Goal: Task Accomplishment & Management: Manage account settings

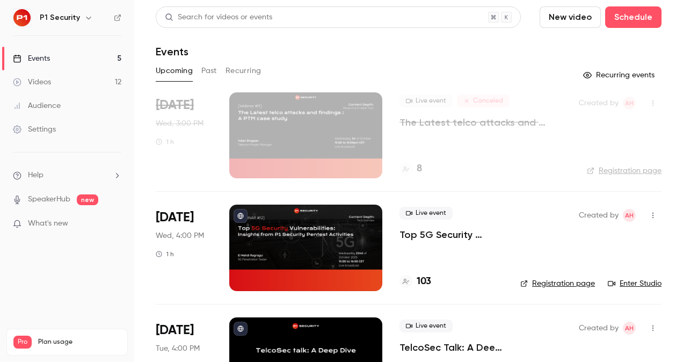
scroll to position [61, 0]
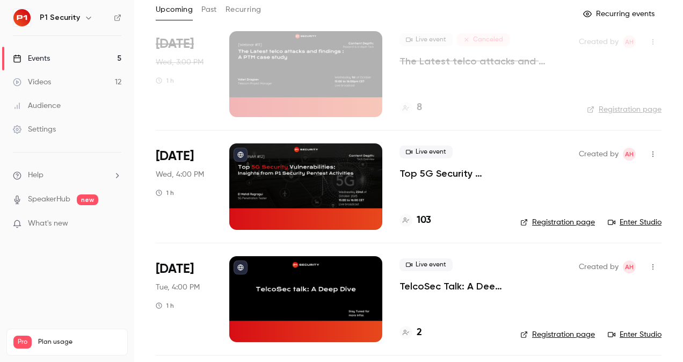
click at [446, 171] on p "Top 5G Security Vulnerabilities: Insights from P1 Security Pentest Activities" at bounding box center [451, 173] width 104 height 13
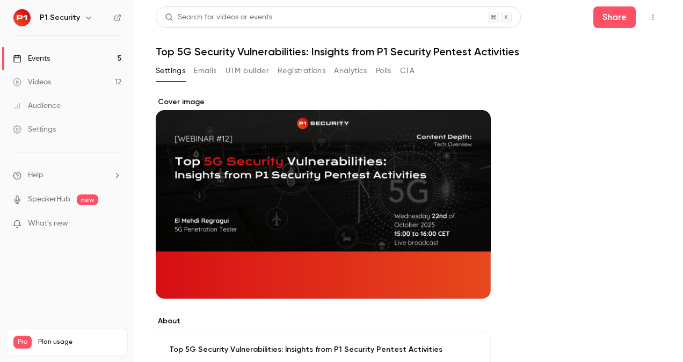
click at [297, 70] on button "Registrations" at bounding box center [302, 70] width 48 height 17
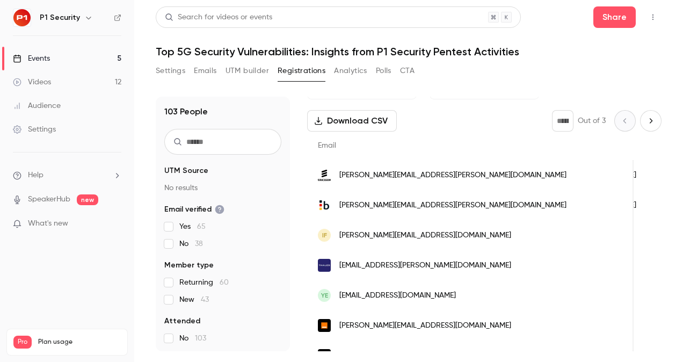
scroll to position [46, 0]
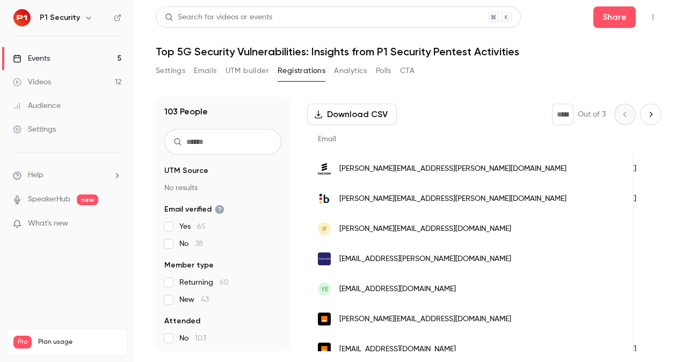
click at [49, 127] on div "Settings" at bounding box center [34, 129] width 43 height 11
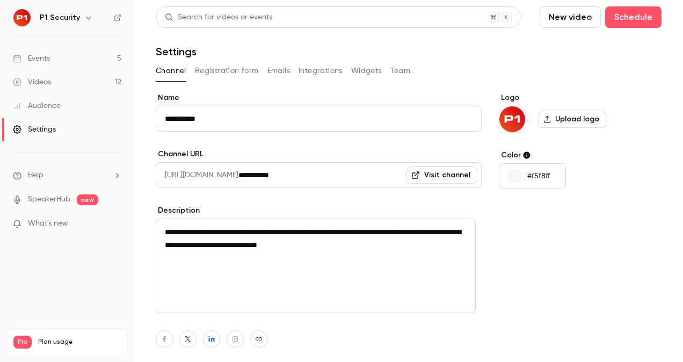
click at [47, 61] on div "Events" at bounding box center [31, 58] width 37 height 11
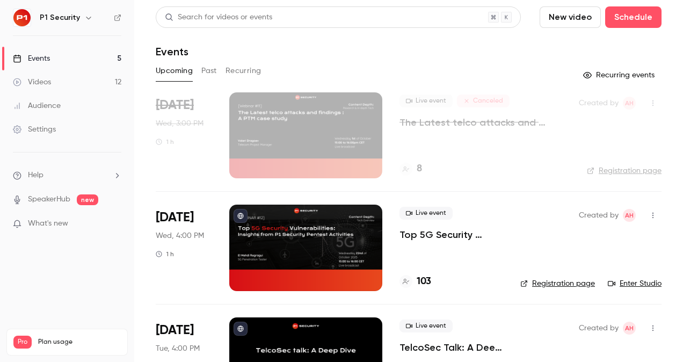
click at [47, 61] on div "Events" at bounding box center [31, 58] width 37 height 11
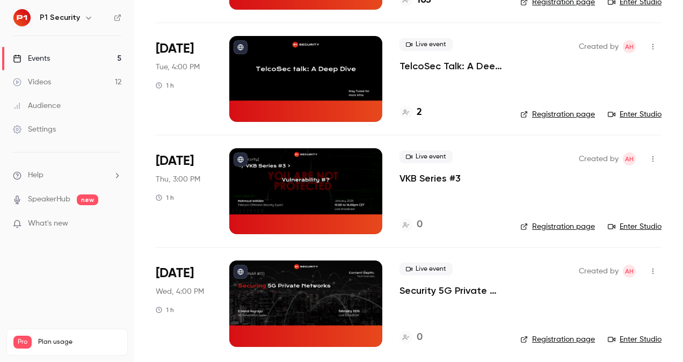
scroll to position [281, 0]
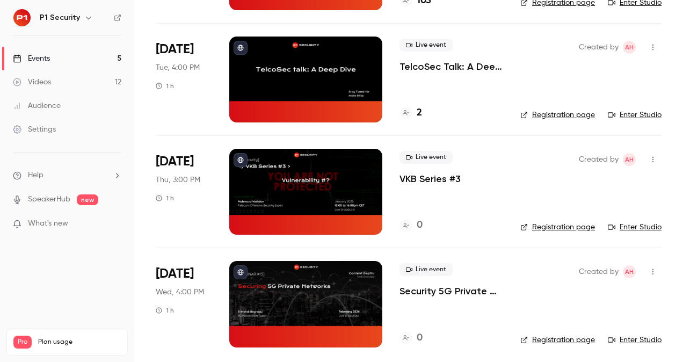
click at [464, 266] on div "Live event Security 5G Private Networks" at bounding box center [451, 280] width 104 height 34
click at [454, 287] on p "Security 5G Private Networks" at bounding box center [451, 291] width 104 height 13
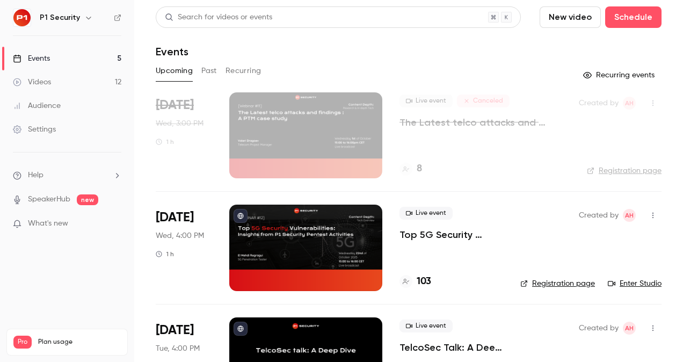
scroll to position [285, 0]
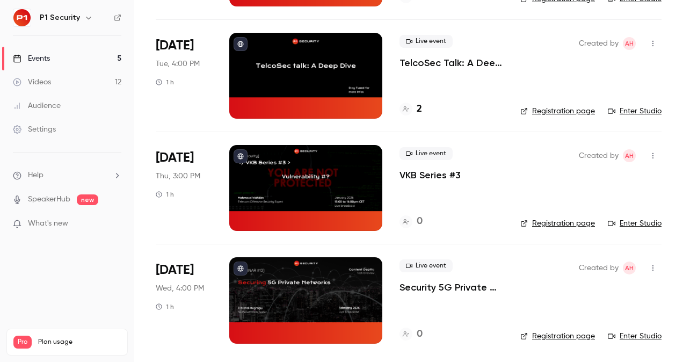
click at [435, 285] on p "Security 5G Private Networks" at bounding box center [451, 287] width 104 height 13
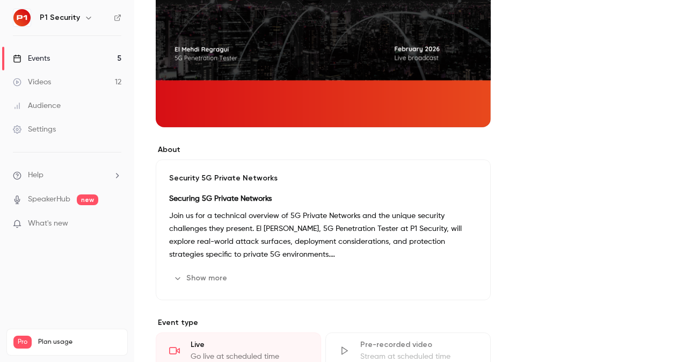
scroll to position [169, 0]
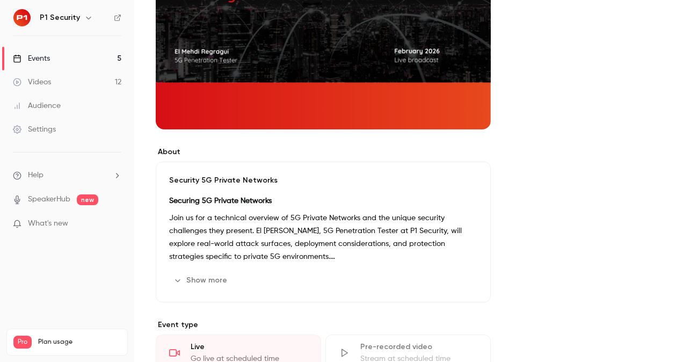
click at [192, 186] on div "Security 5G Private Networks Securing 5G Private Networks Join us for a technic…" at bounding box center [323, 232] width 335 height 141
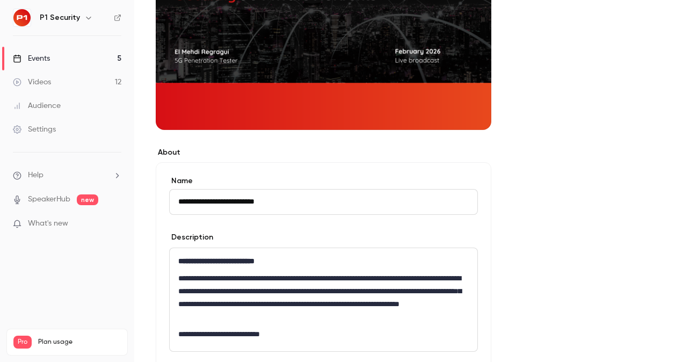
click at [205, 201] on input "**********" at bounding box center [323, 202] width 309 height 26
type input "**********"
click at [491, 185] on div "**********" at bounding box center [409, 329] width 506 height 803
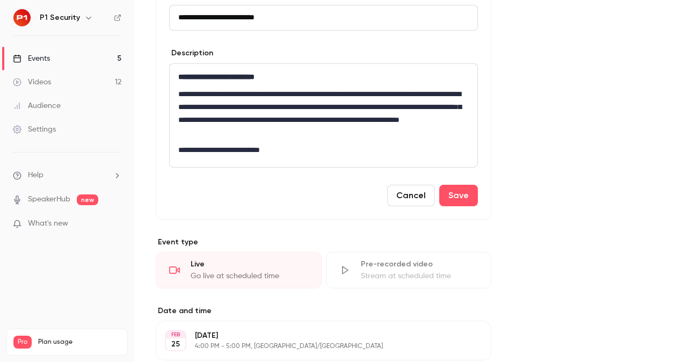
scroll to position [359, 0]
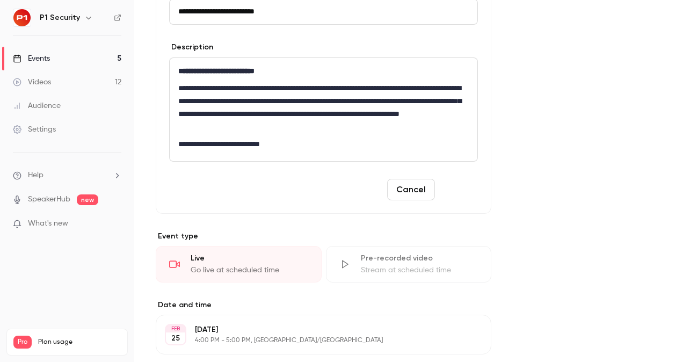
click at [461, 185] on button "Save" at bounding box center [458, 189] width 39 height 21
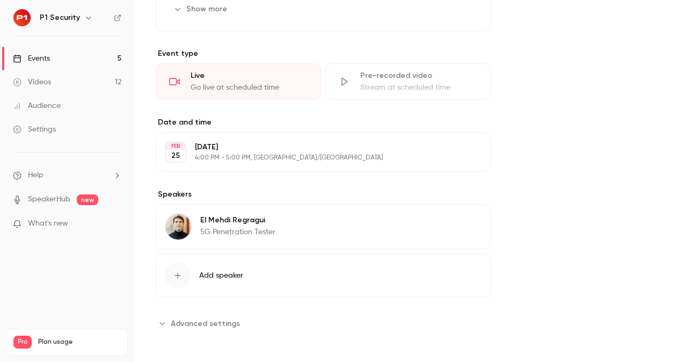
scroll to position [0, 0]
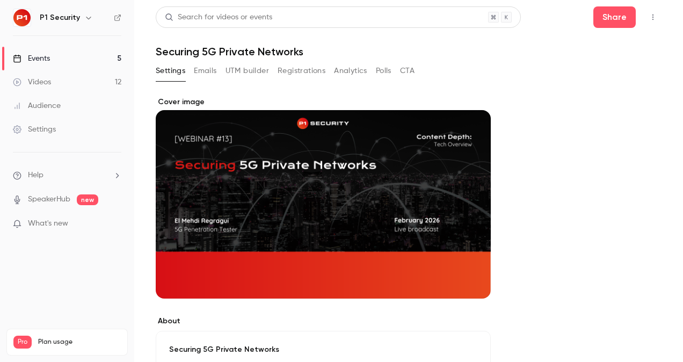
click at [55, 55] on link "Events 5" at bounding box center [67, 59] width 134 height 24
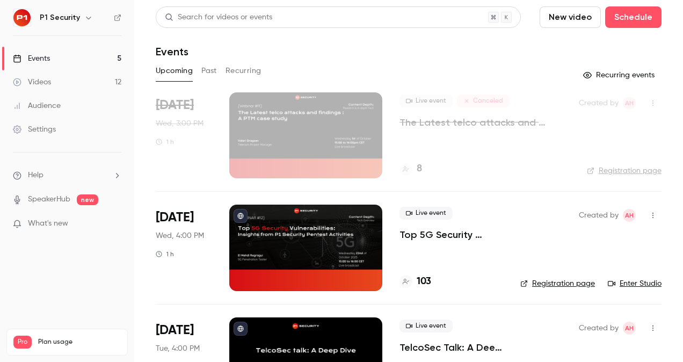
click at [431, 233] on p "Top 5G Security Vulnerabilities: Insights from P1 Security Pentest Activities" at bounding box center [451, 234] width 104 height 13
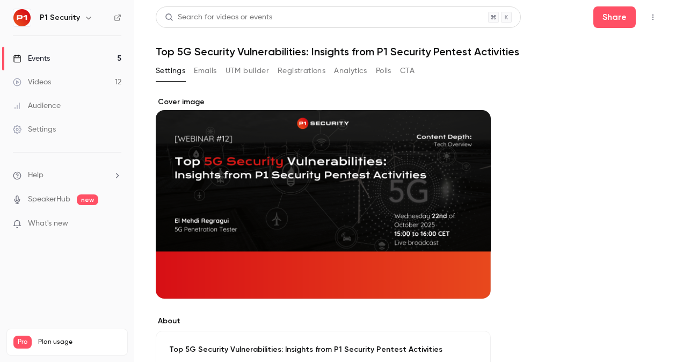
click at [277, 74] on div "Settings Emails UTM builder Registrations Analytics Polls CTA" at bounding box center [285, 70] width 259 height 17
click at [285, 72] on button "Registrations" at bounding box center [302, 70] width 48 height 17
click at [69, 58] on link "Events 5" at bounding box center [67, 59] width 134 height 24
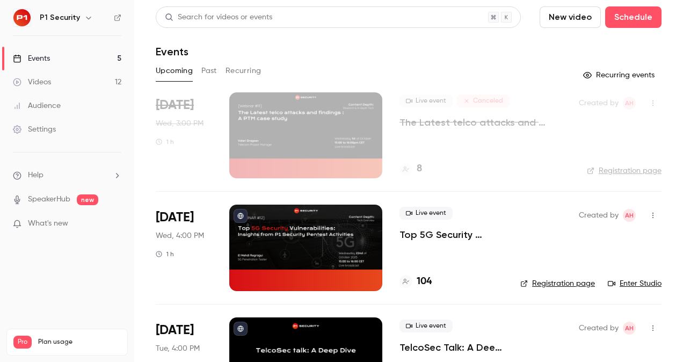
click at [416, 238] on p "Top 5G Security Vulnerabilities: Insights from P1 Security Pentest Activities" at bounding box center [451, 234] width 104 height 13
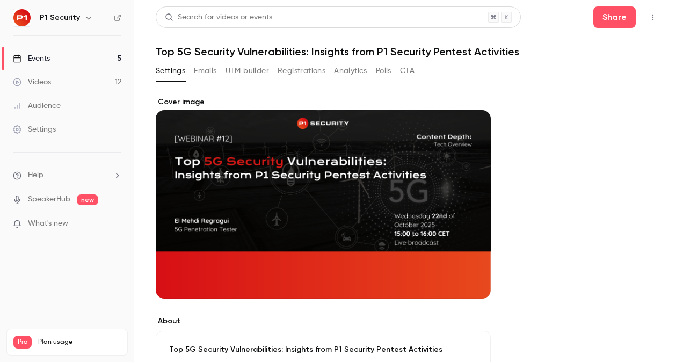
click at [308, 72] on button "Registrations" at bounding box center [302, 70] width 48 height 17
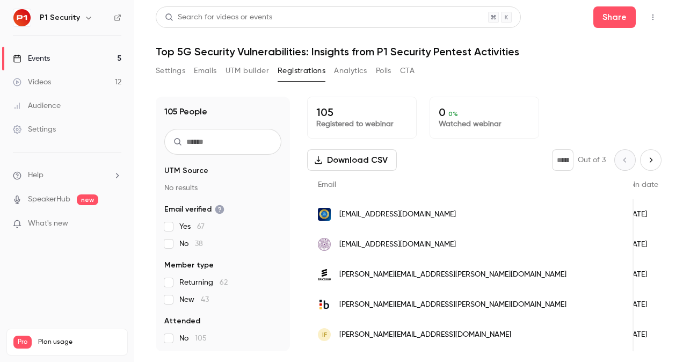
scroll to position [0, 176]
click at [77, 50] on link "Events 5" at bounding box center [67, 59] width 134 height 24
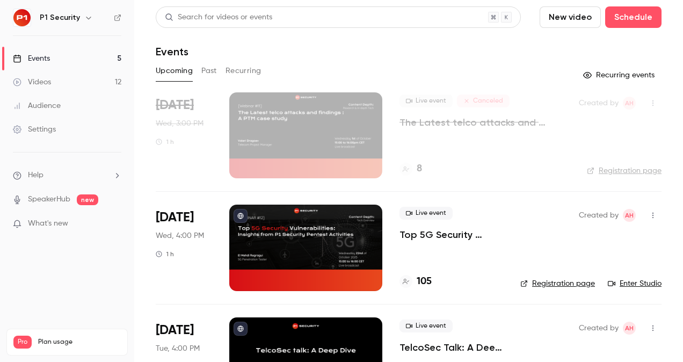
click at [421, 241] on p "Top 5G Security Vulnerabilities: Insights from P1 Security Pentest Activities" at bounding box center [451, 234] width 104 height 13
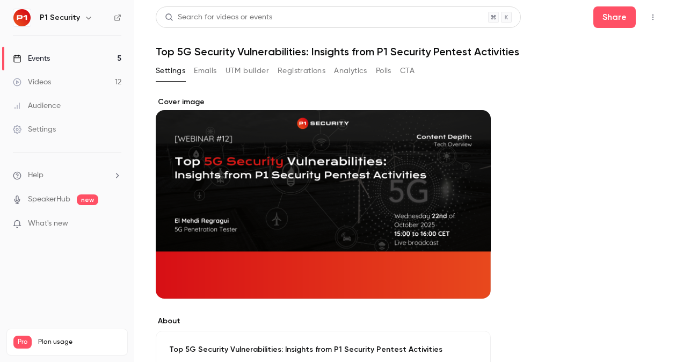
click at [305, 67] on button "Registrations" at bounding box center [302, 70] width 48 height 17
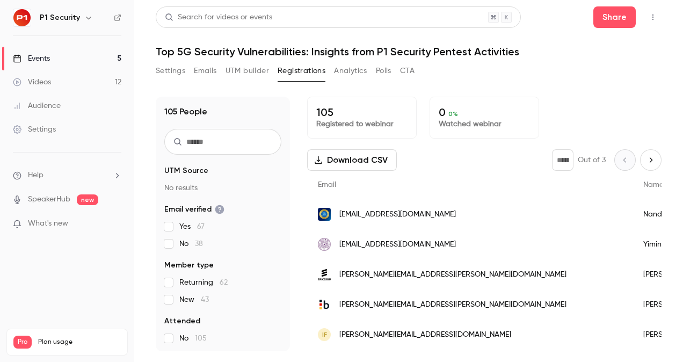
click at [25, 59] on div "Events" at bounding box center [31, 58] width 37 height 11
